Goal: Task Accomplishment & Management: Manage account settings

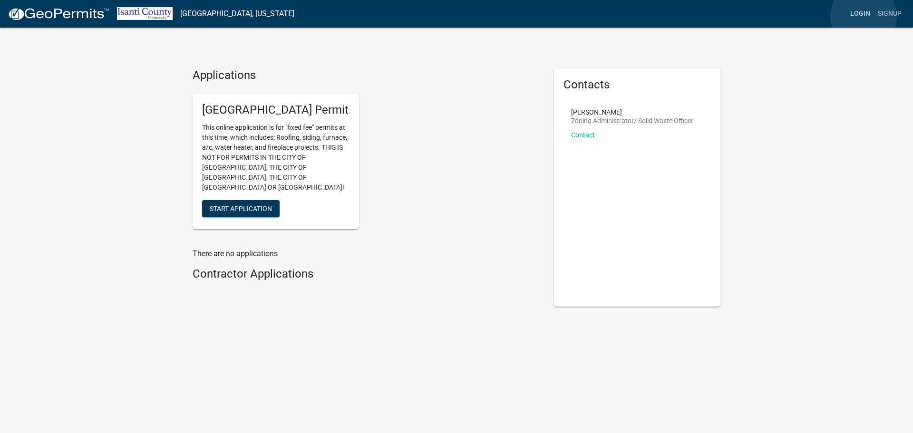
click at [864, 16] on link "Login" at bounding box center [861, 14] width 28 height 18
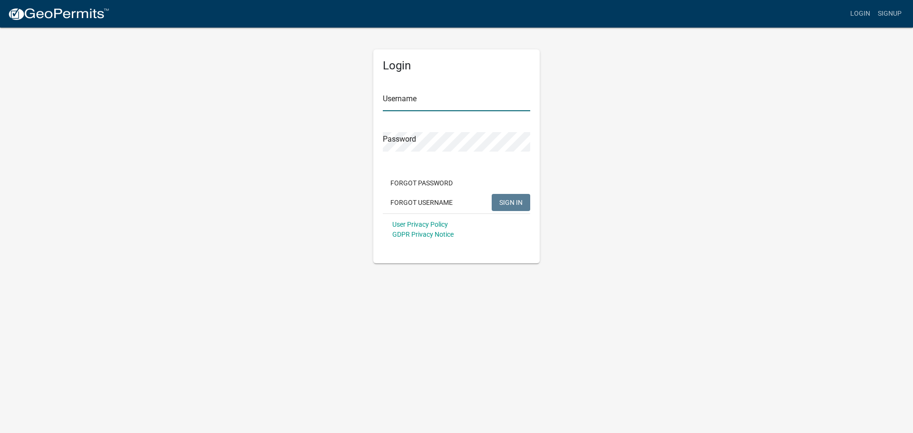
click at [479, 101] on input "Username" at bounding box center [456, 102] width 147 height 20
type input "Prosper1431"
click at [492, 194] on button "SIGN IN" at bounding box center [511, 202] width 39 height 17
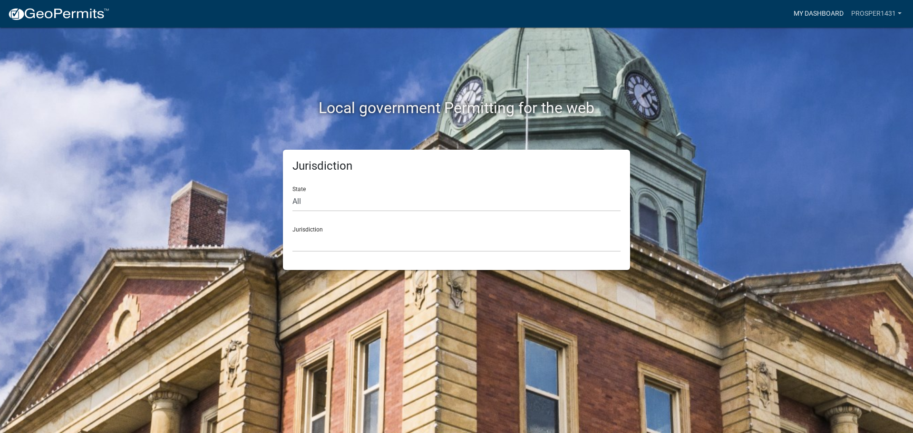
click at [817, 10] on link "My Dashboard" at bounding box center [819, 14] width 58 height 18
